Goal: Find specific page/section: Find specific page/section

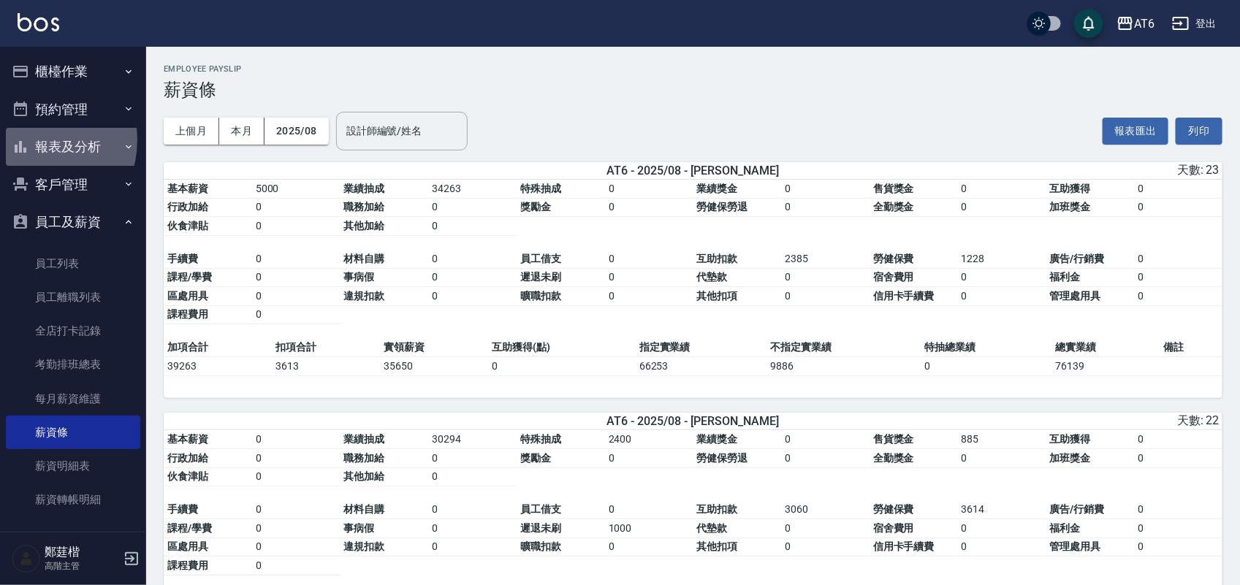
click at [34, 140] on button "報表及分析" at bounding box center [73, 147] width 134 height 38
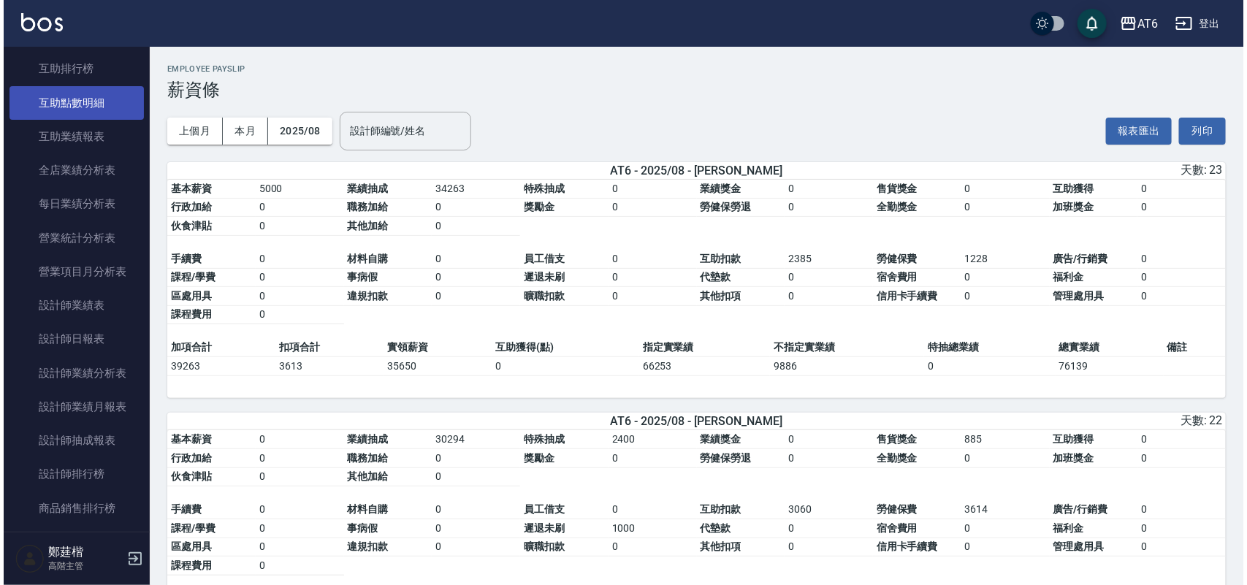
scroll to position [365, 0]
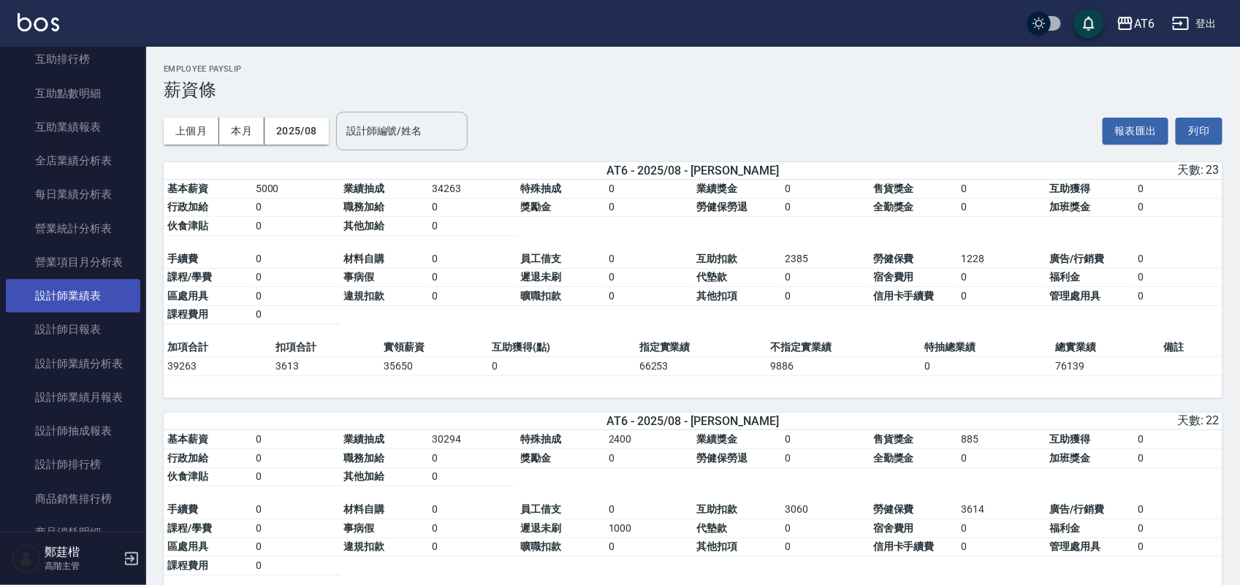
click at [92, 303] on link "設計師業績表" at bounding box center [73, 296] width 134 height 34
